Goal: Information Seeking & Learning: Compare options

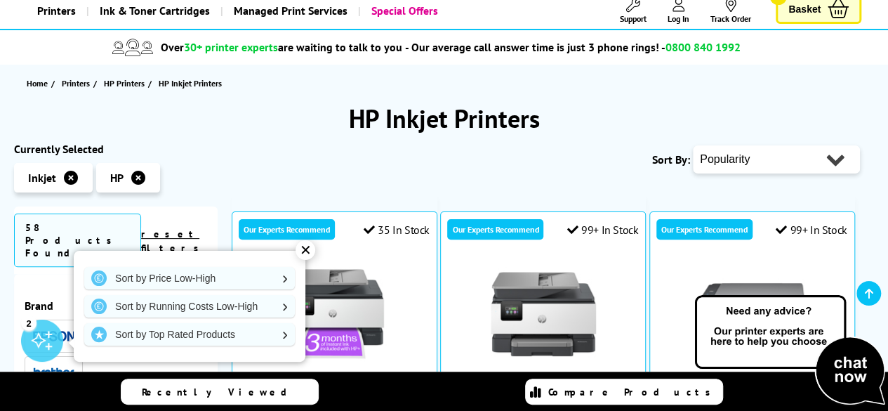
scroll to position [101, 0]
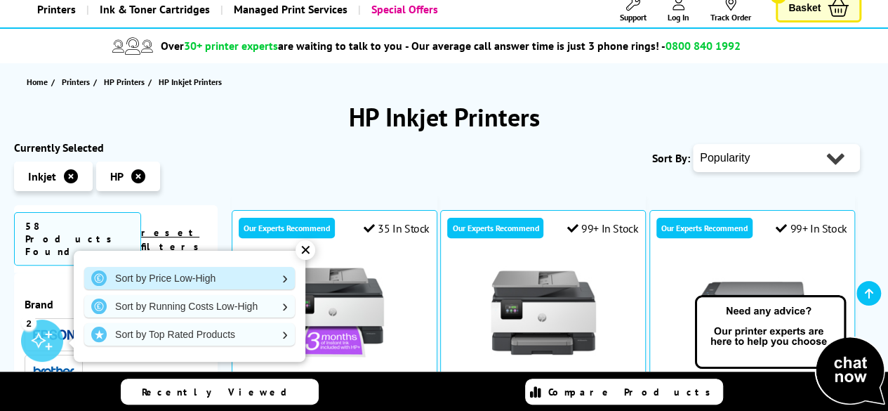
click at [199, 281] on link "Sort by Price Low-High" at bounding box center [189, 278] width 211 height 22
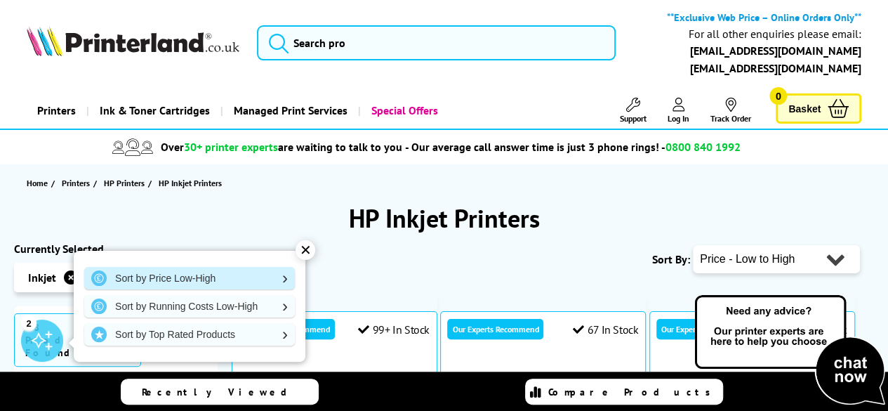
click at [204, 281] on link "Sort by Price Low-High" at bounding box center [189, 278] width 211 height 22
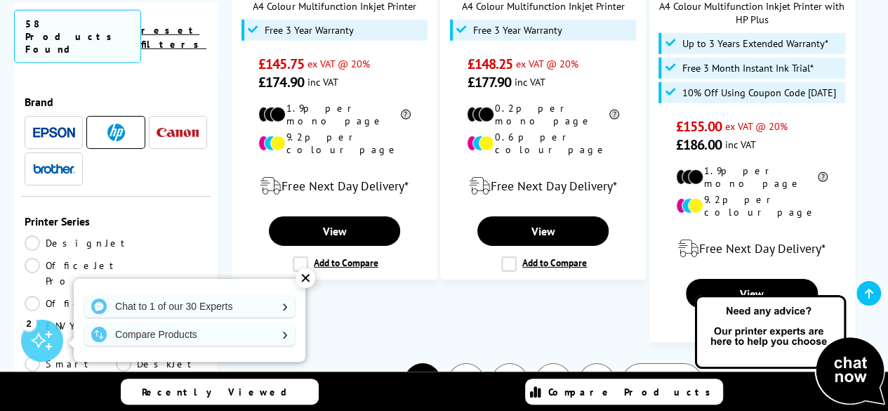
scroll to position [2123, 0]
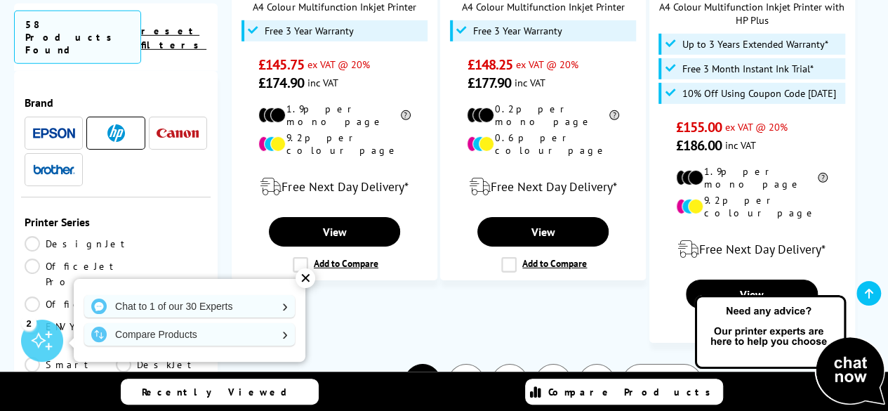
click at [116, 357] on link "DeskJet" at bounding box center [161, 372] width 91 height 31
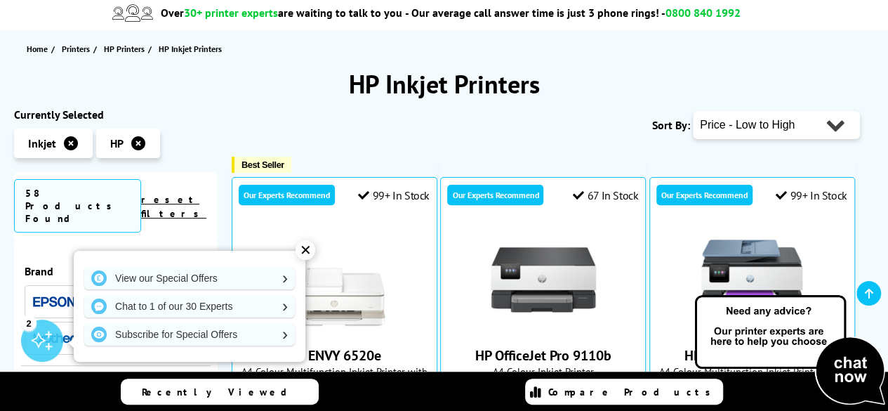
scroll to position [132, 0]
